Goal: Navigation & Orientation: Find specific page/section

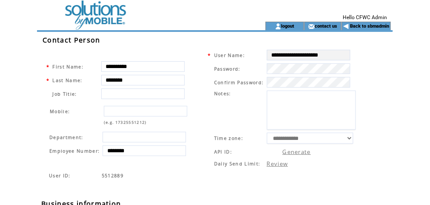
click at [101, 15] on td at bounding box center [139, 11] width 205 height 22
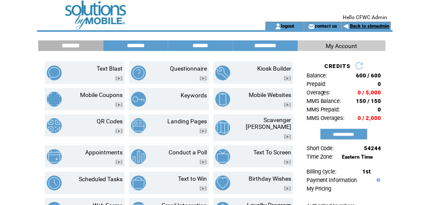
click at [369, 24] on link "Back to sbmadmin" at bounding box center [369, 26] width 39 height 6
